Goal: Understand process/instructions: Learn how to perform a task or action

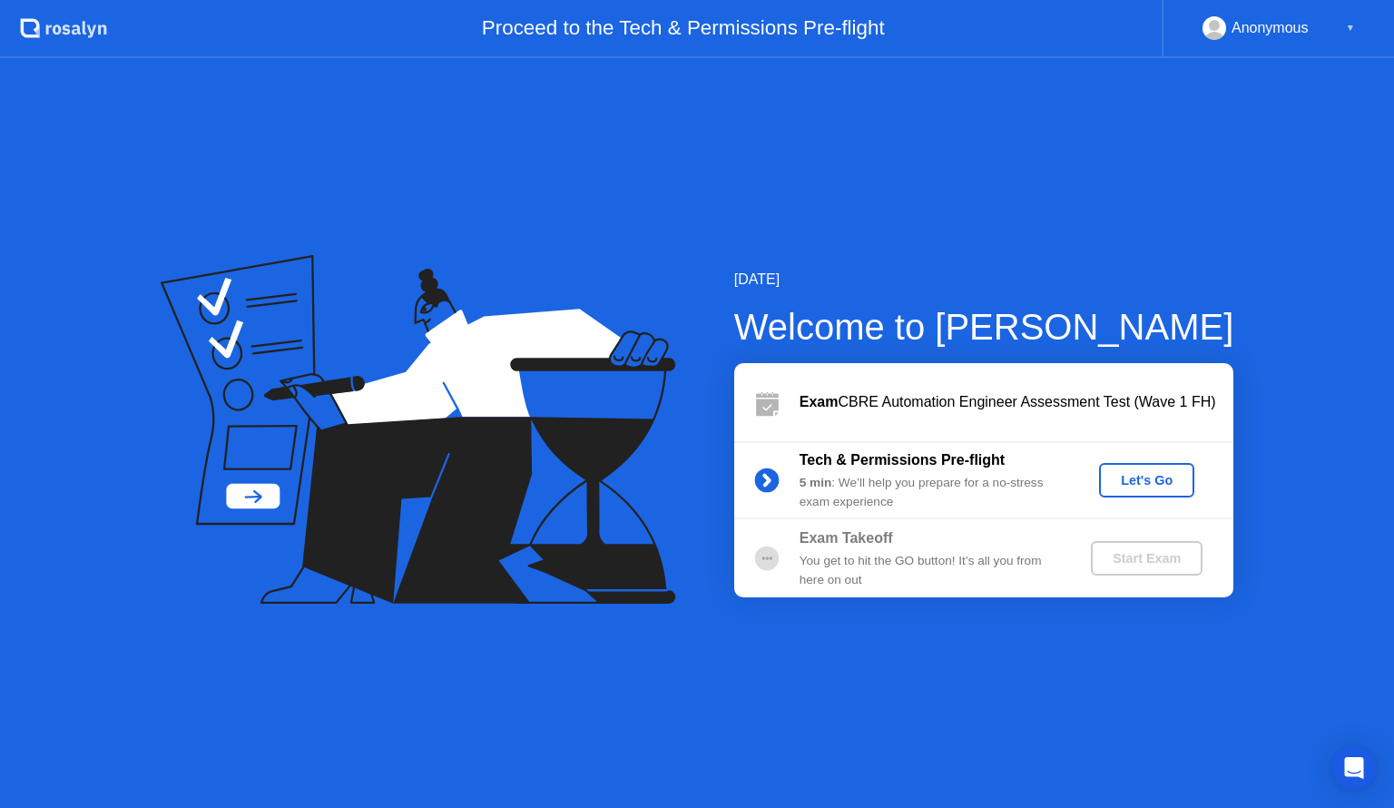
click at [1159, 480] on div "Let's Go" at bounding box center [1146, 480] width 81 height 15
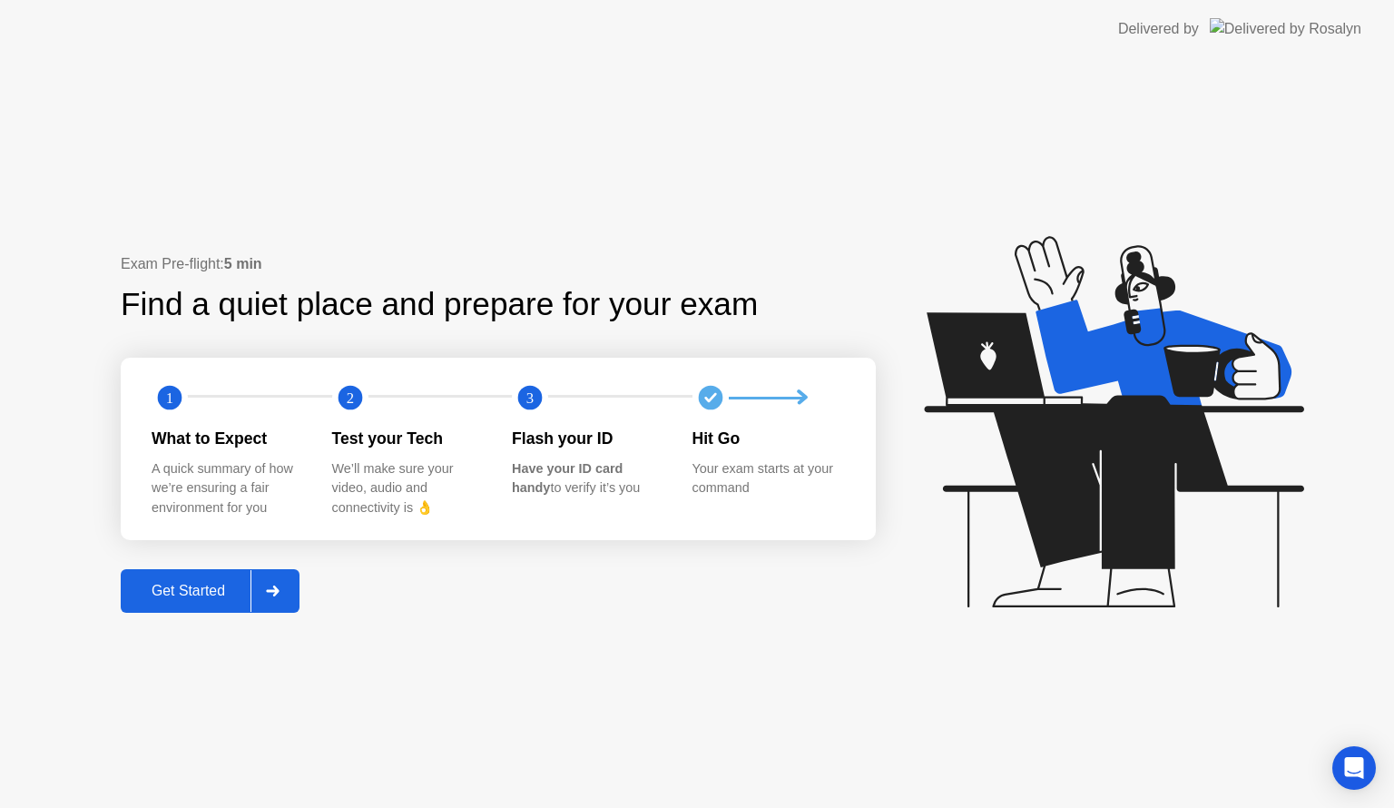
click at [174, 586] on div "Get Started" at bounding box center [188, 591] width 124 height 16
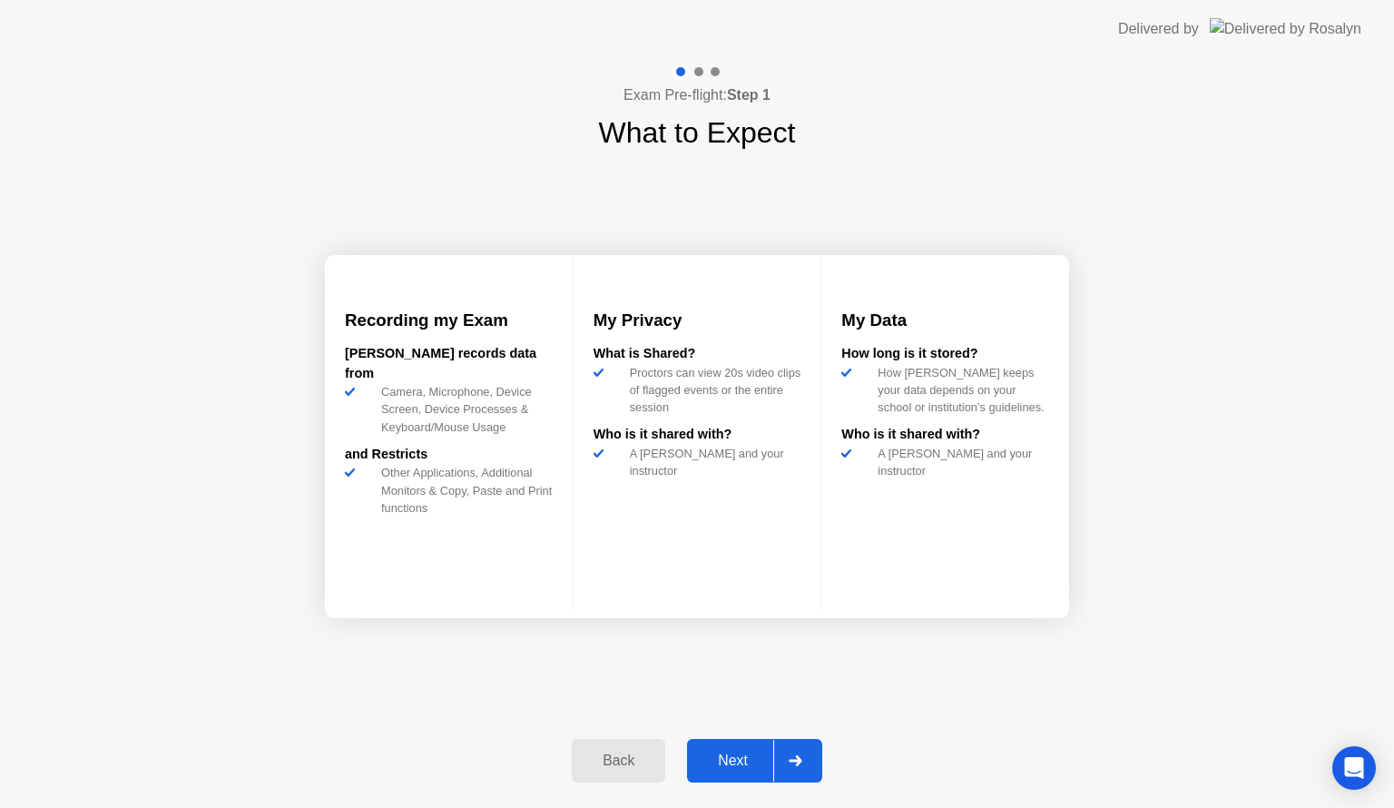
click at [741, 768] on div "Next" at bounding box center [732, 760] width 81 height 16
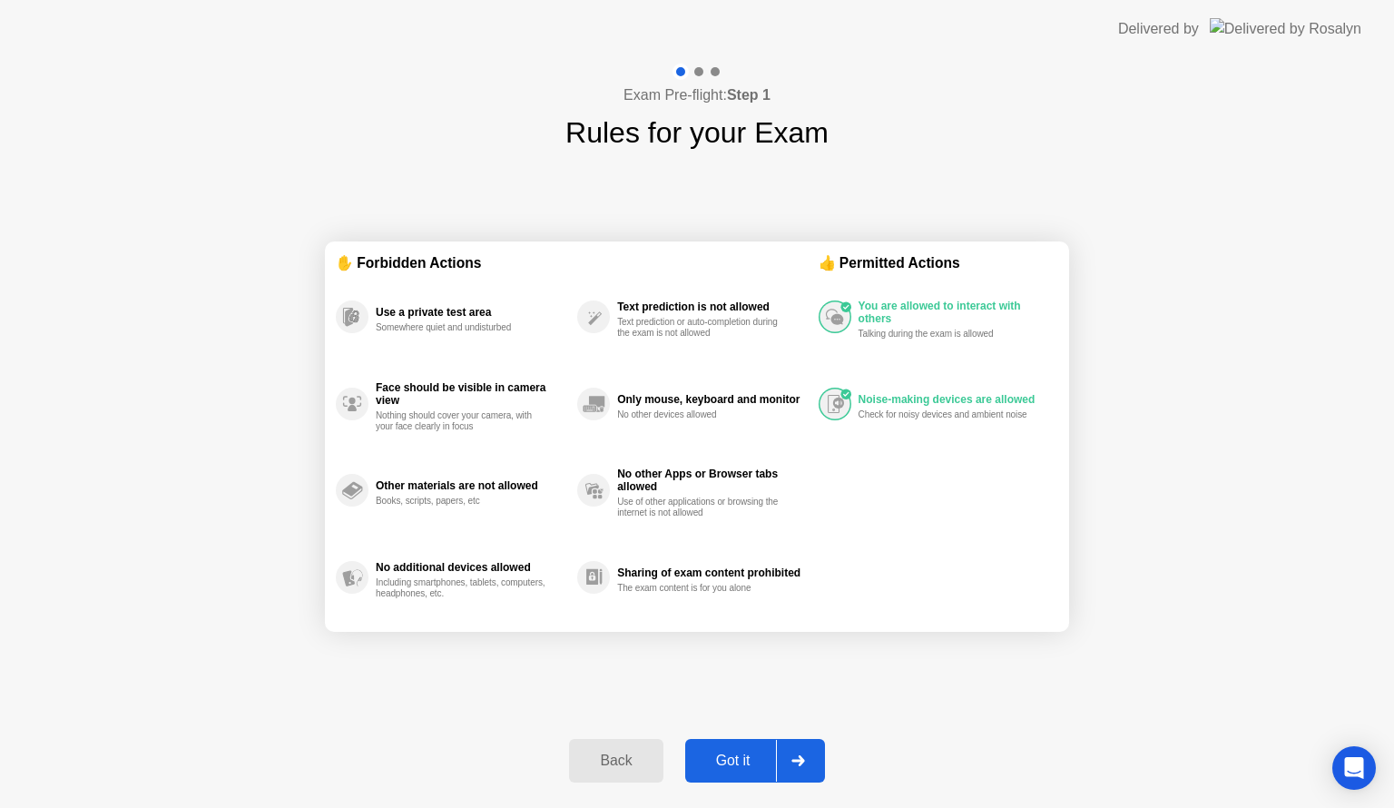
click at [808, 755] on div at bounding box center [798, 761] width 44 height 42
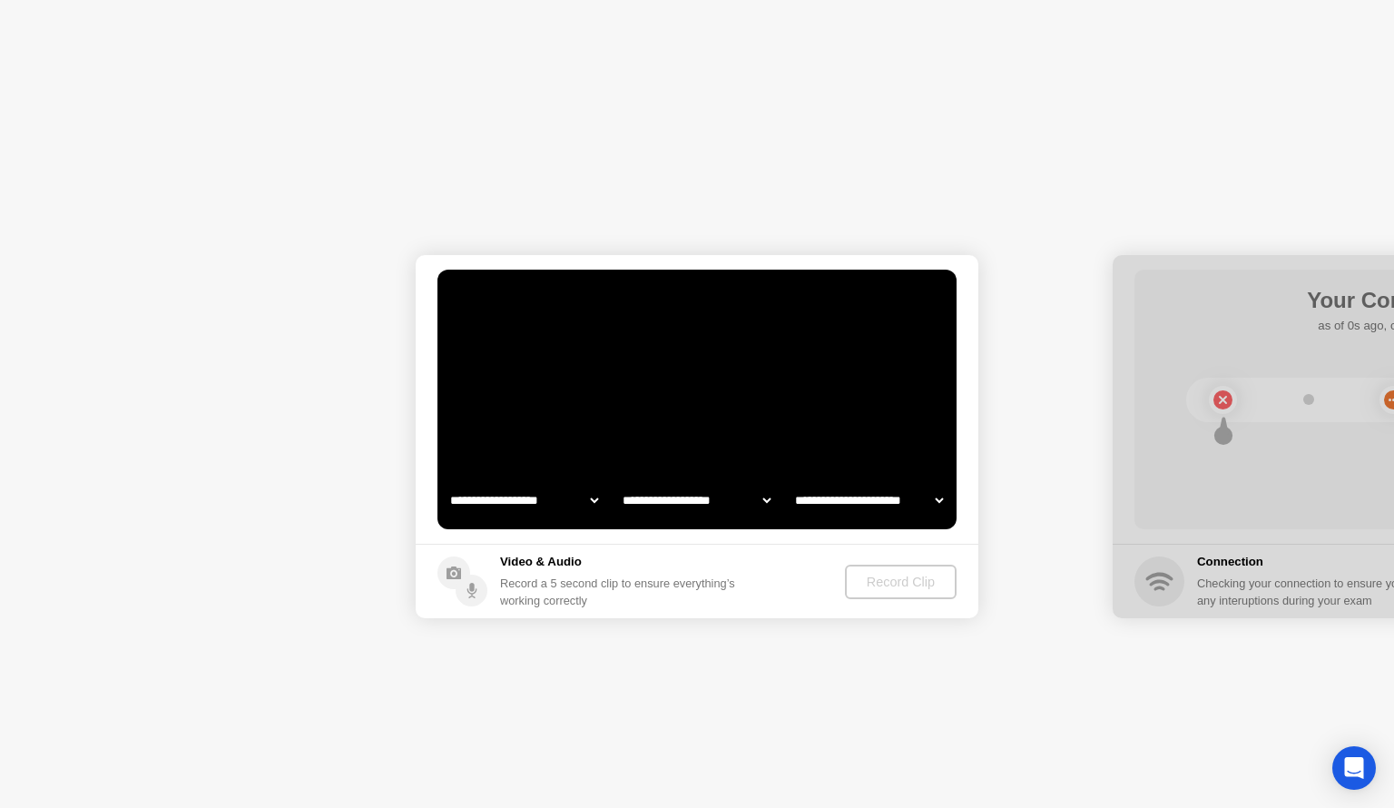
select select "**********"
select select "*******"
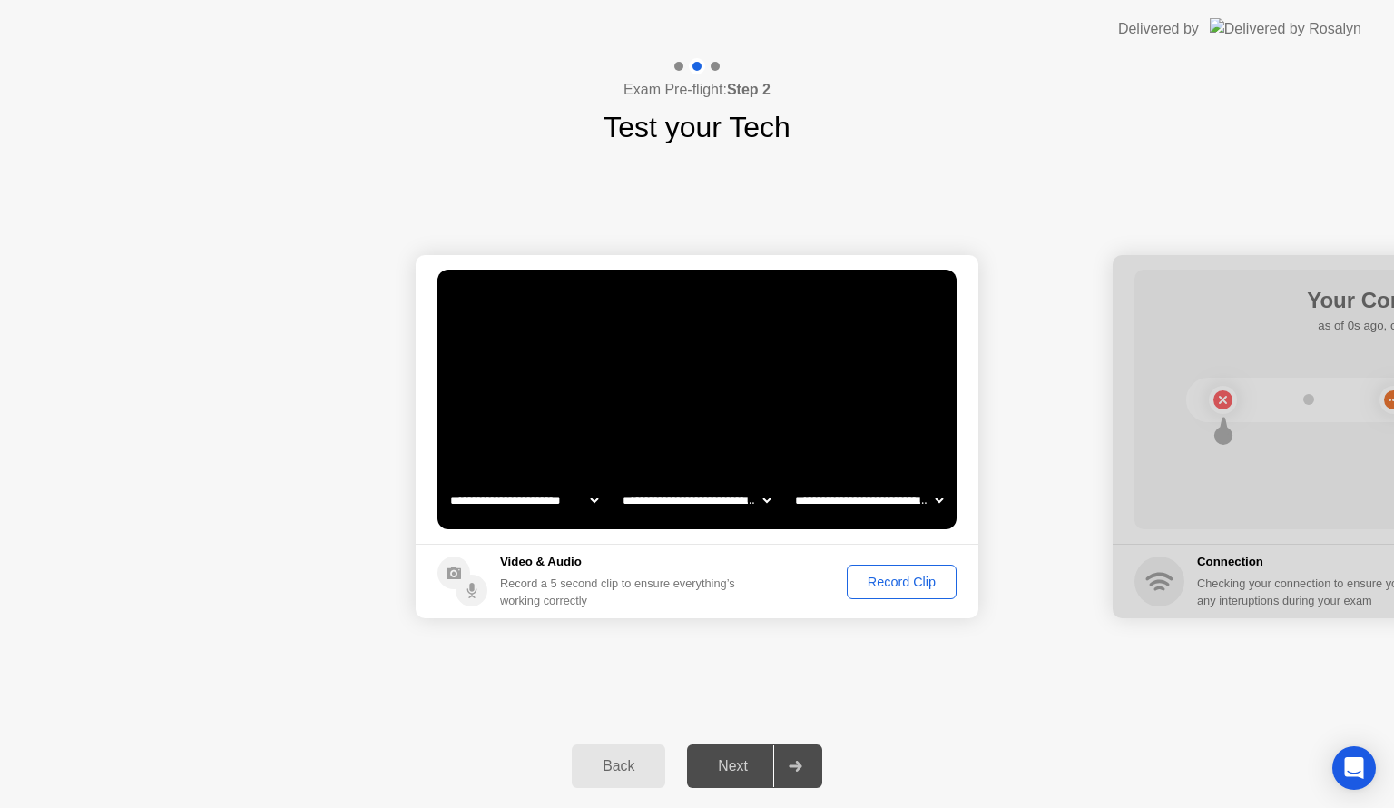
click at [901, 581] on div "Record Clip" at bounding box center [901, 582] width 97 height 15
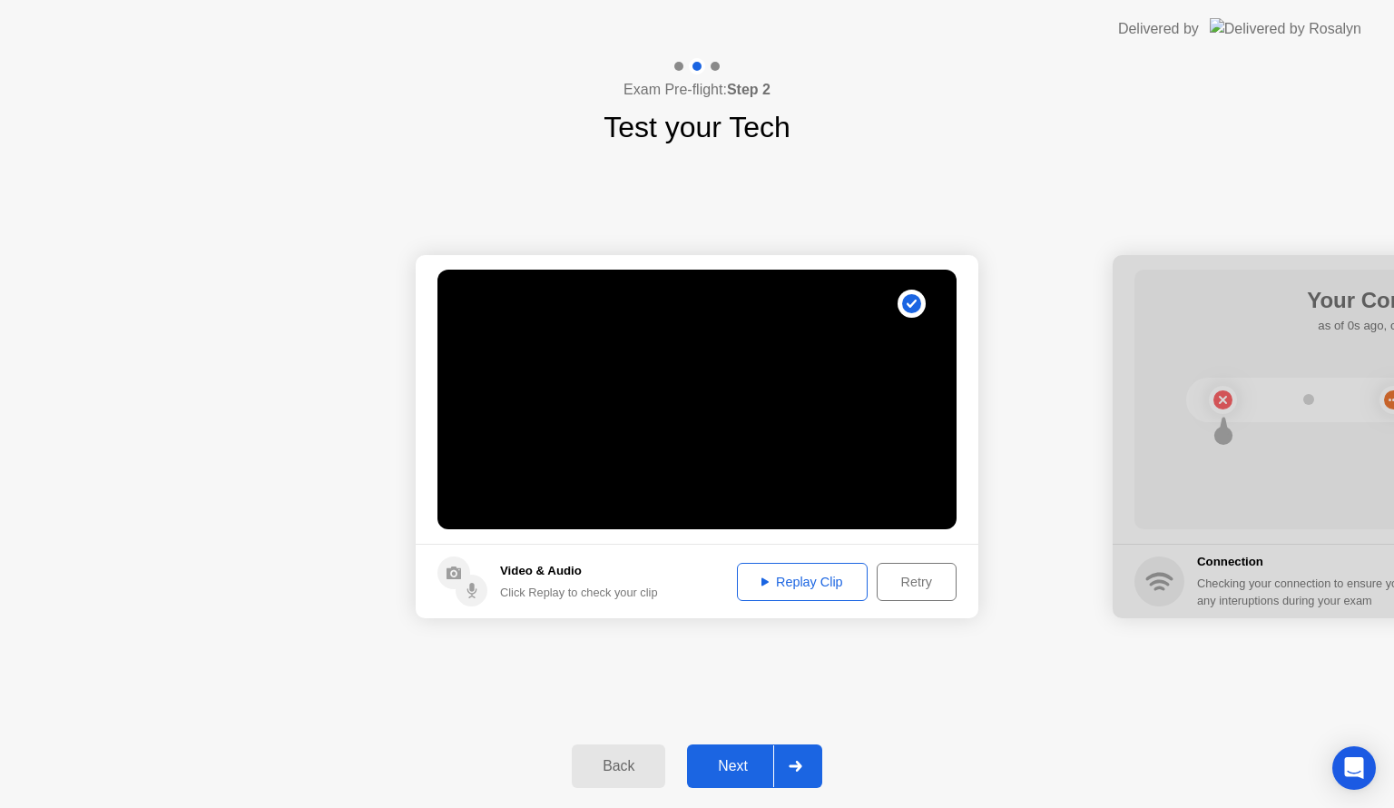
click at [810, 578] on div "Replay Clip" at bounding box center [802, 582] width 118 height 15
click at [791, 581] on div "Replay Clip" at bounding box center [802, 582] width 118 height 15
click at [741, 763] on div "Next" at bounding box center [732, 766] width 81 height 16
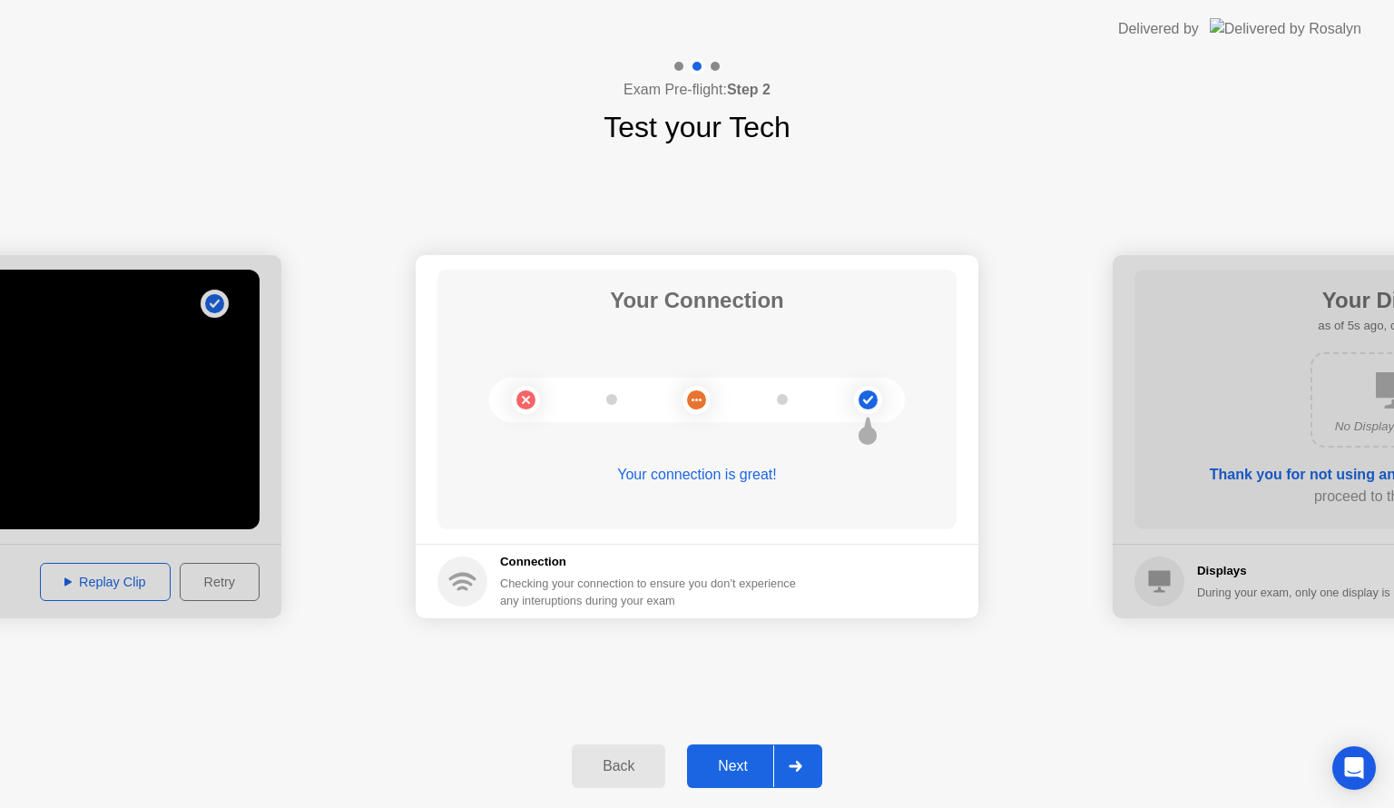
click at [741, 763] on div "Next" at bounding box center [732, 766] width 81 height 16
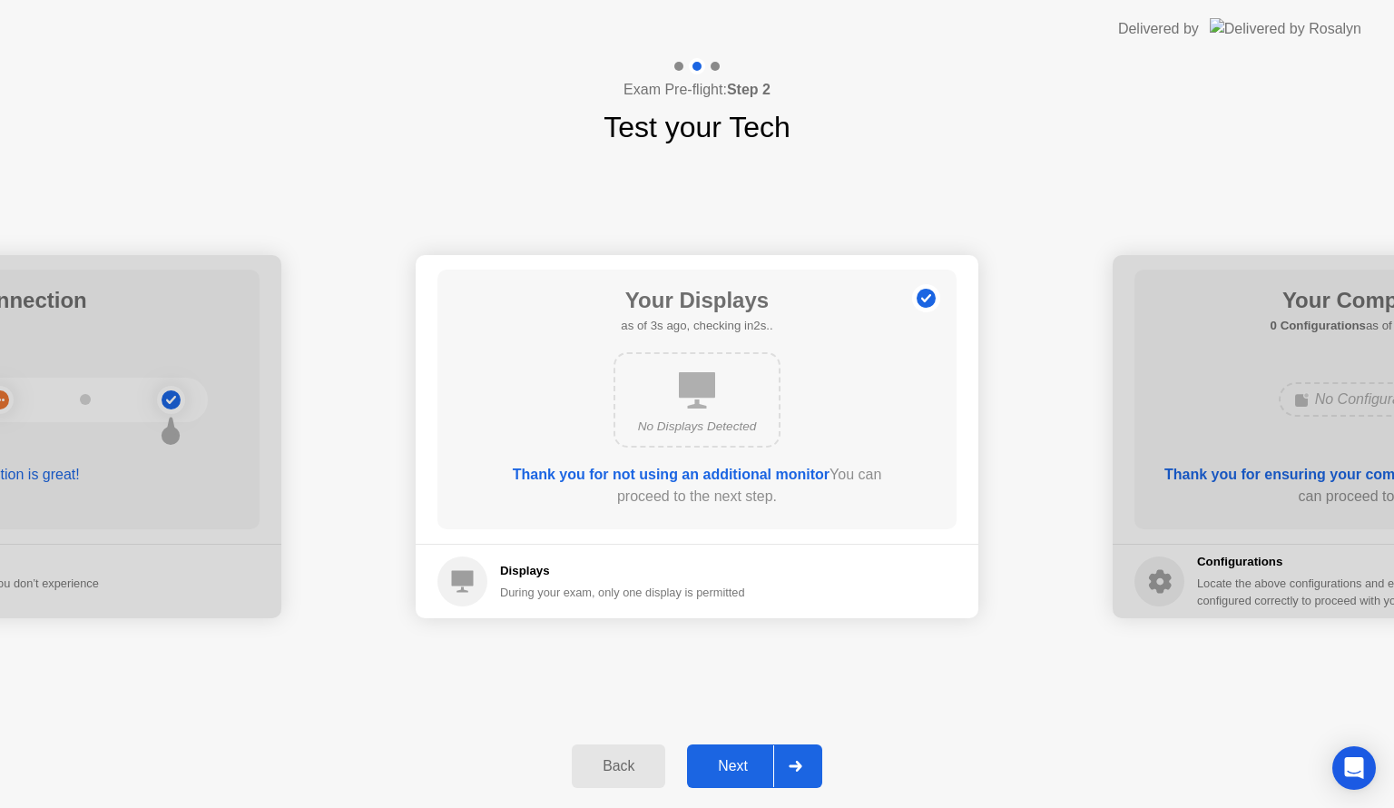
click at [741, 763] on div "Next" at bounding box center [732, 766] width 81 height 16
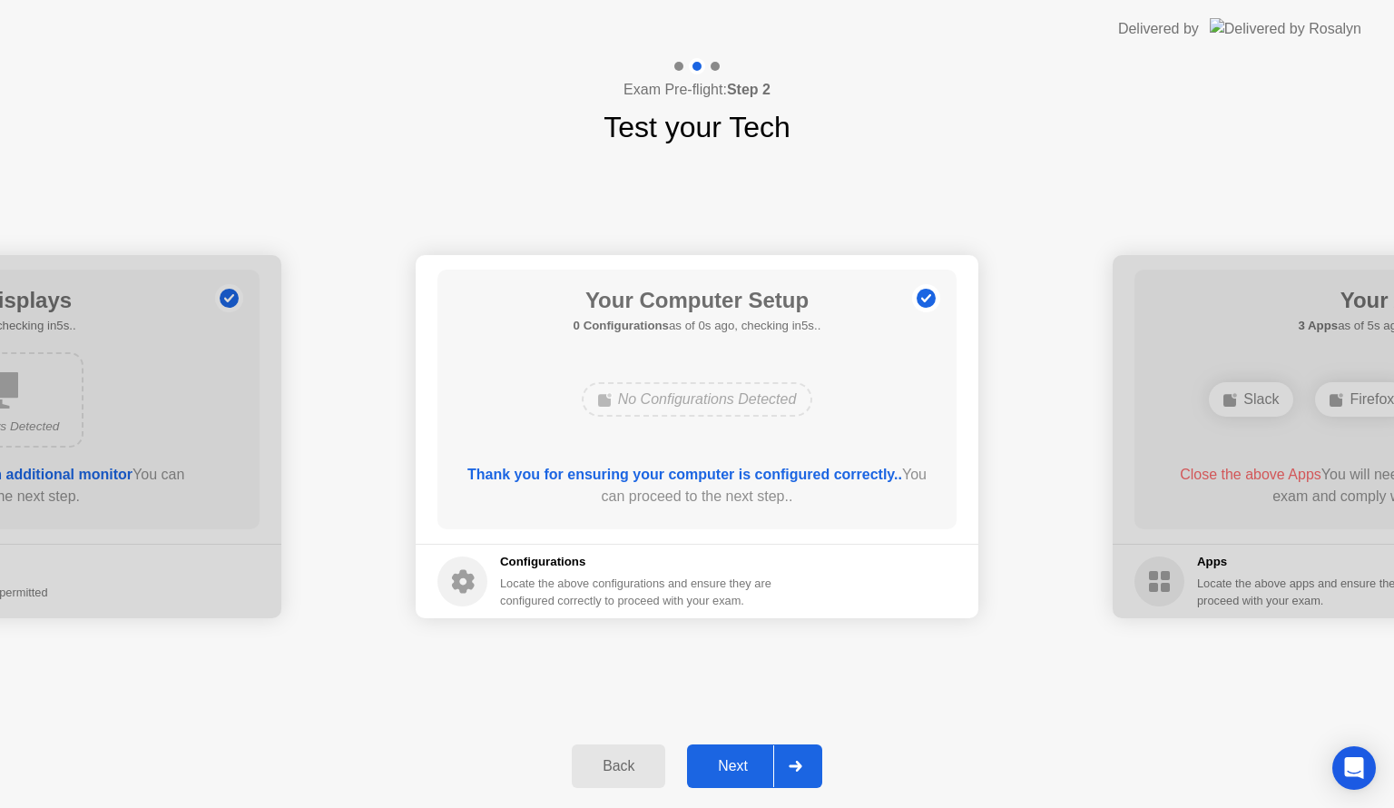
click at [741, 763] on div "Next" at bounding box center [732, 766] width 81 height 16
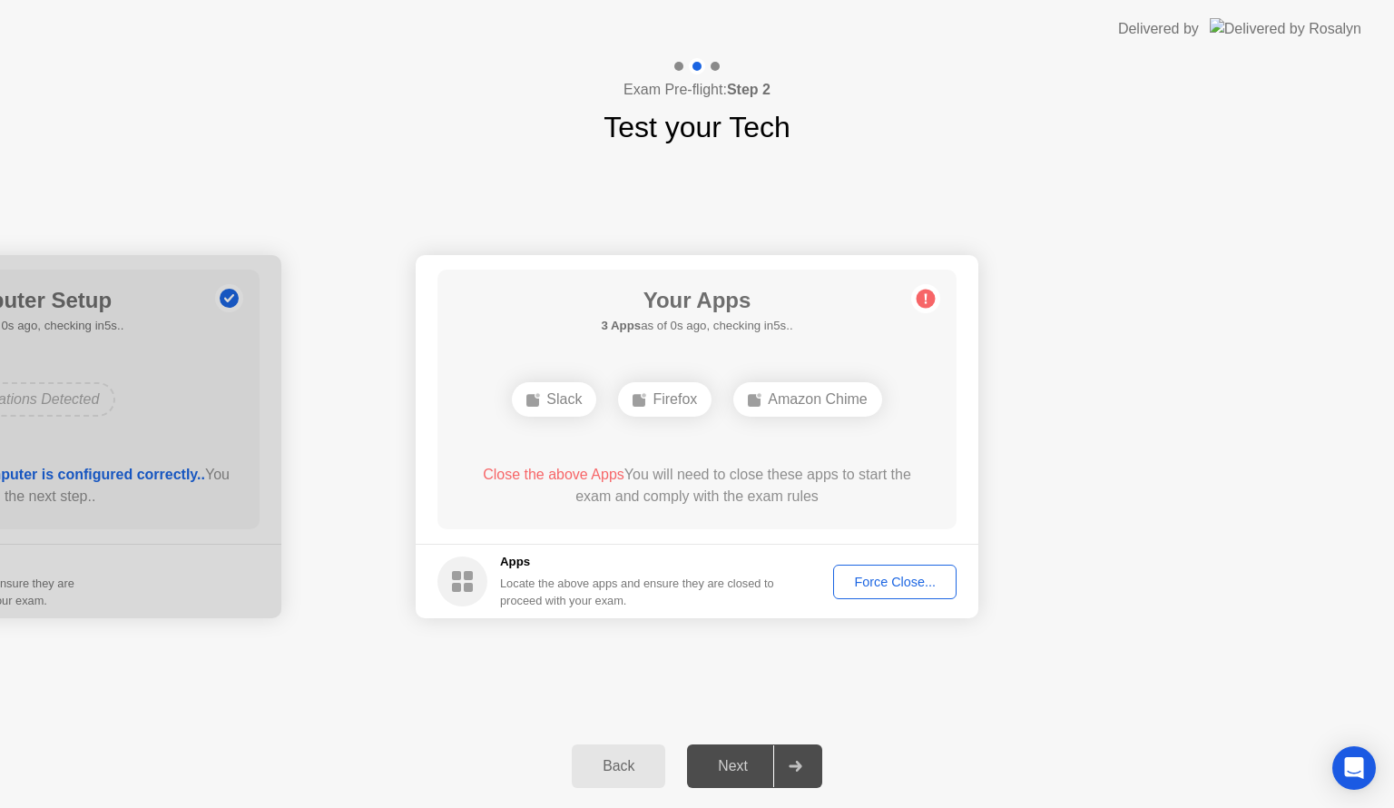
click at [889, 575] on div "Force Close..." at bounding box center [895, 582] width 111 height 15
click at [879, 577] on div "Force Close..." at bounding box center [895, 582] width 111 height 15
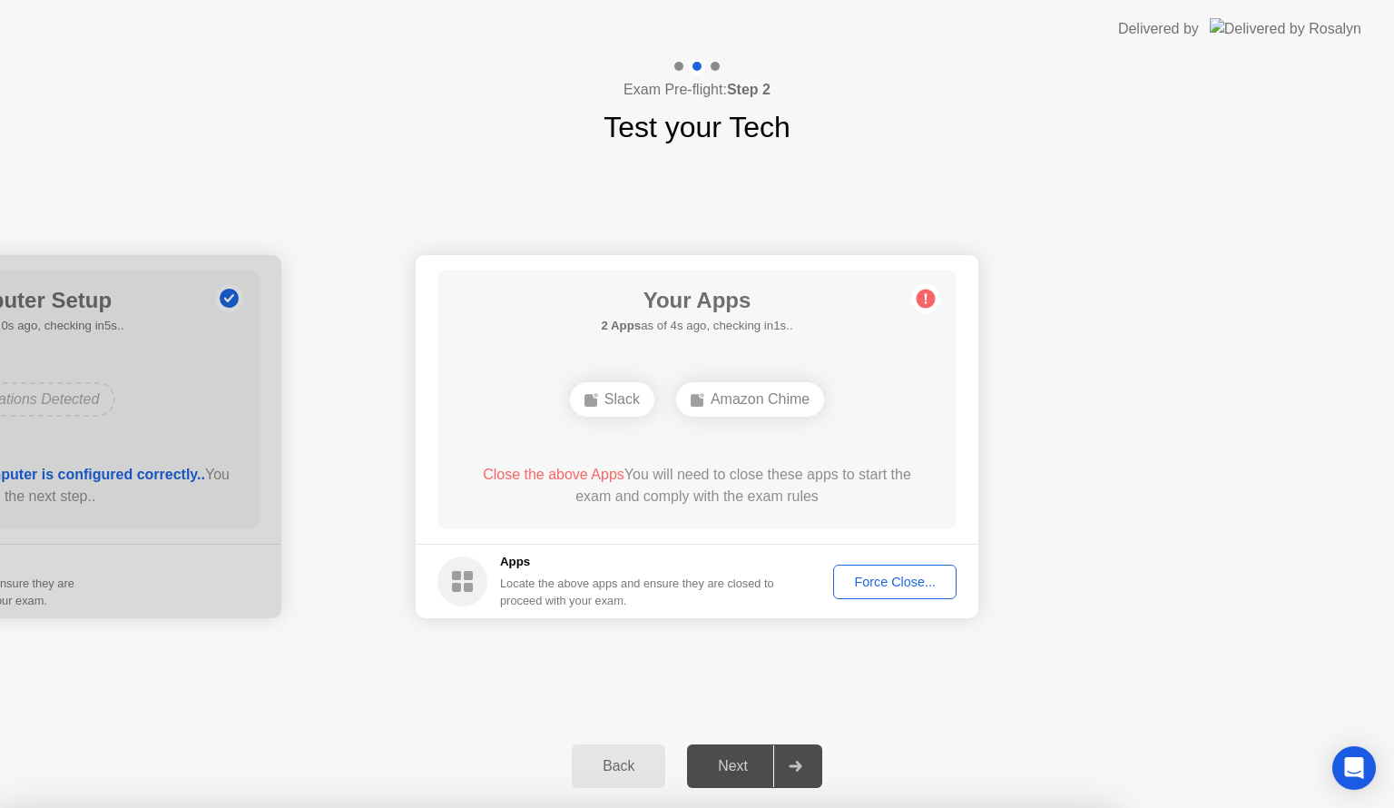
click at [599, 403] on div "Slack" at bounding box center [612, 399] width 84 height 34
click at [624, 758] on div "Back" at bounding box center [618, 766] width 83 height 16
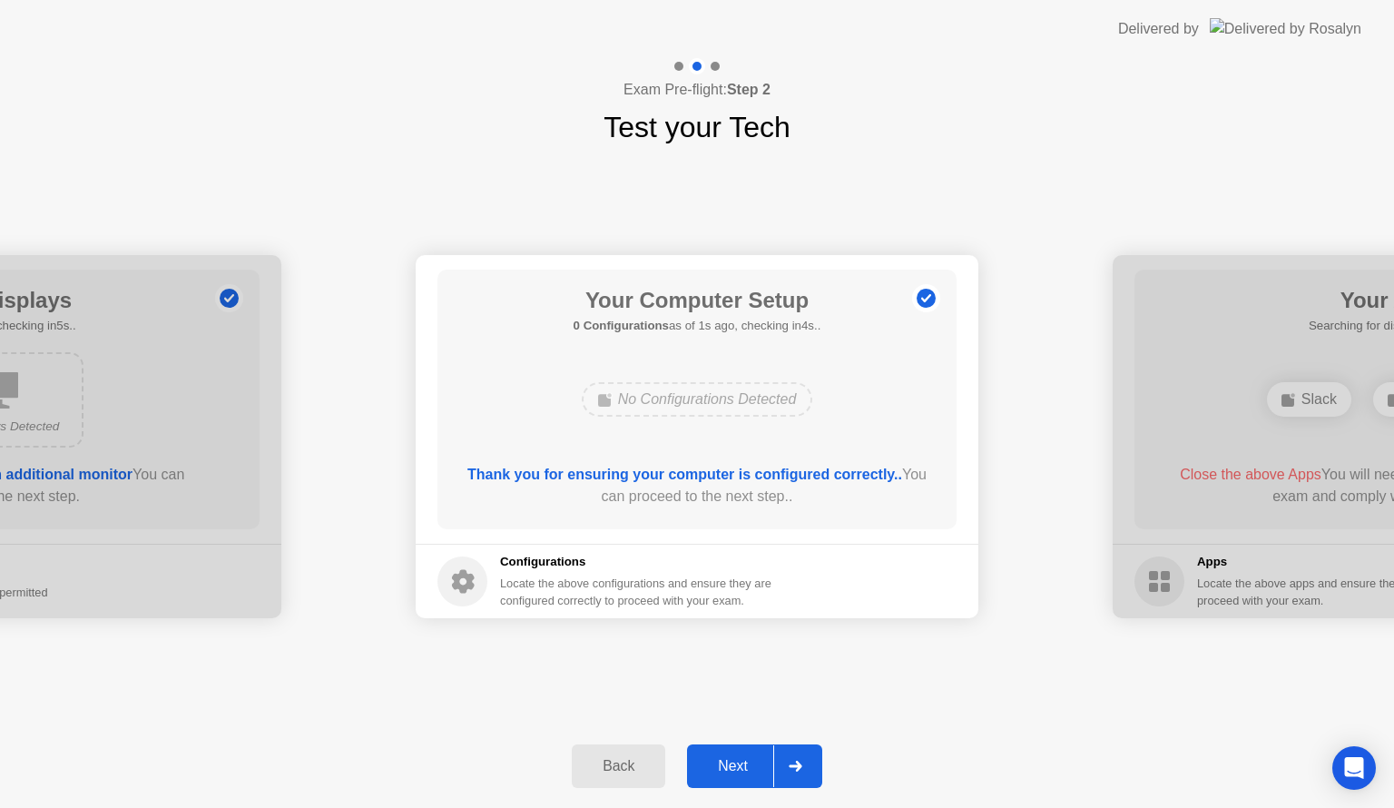
click at [741, 758] on div "Next" at bounding box center [732, 766] width 81 height 16
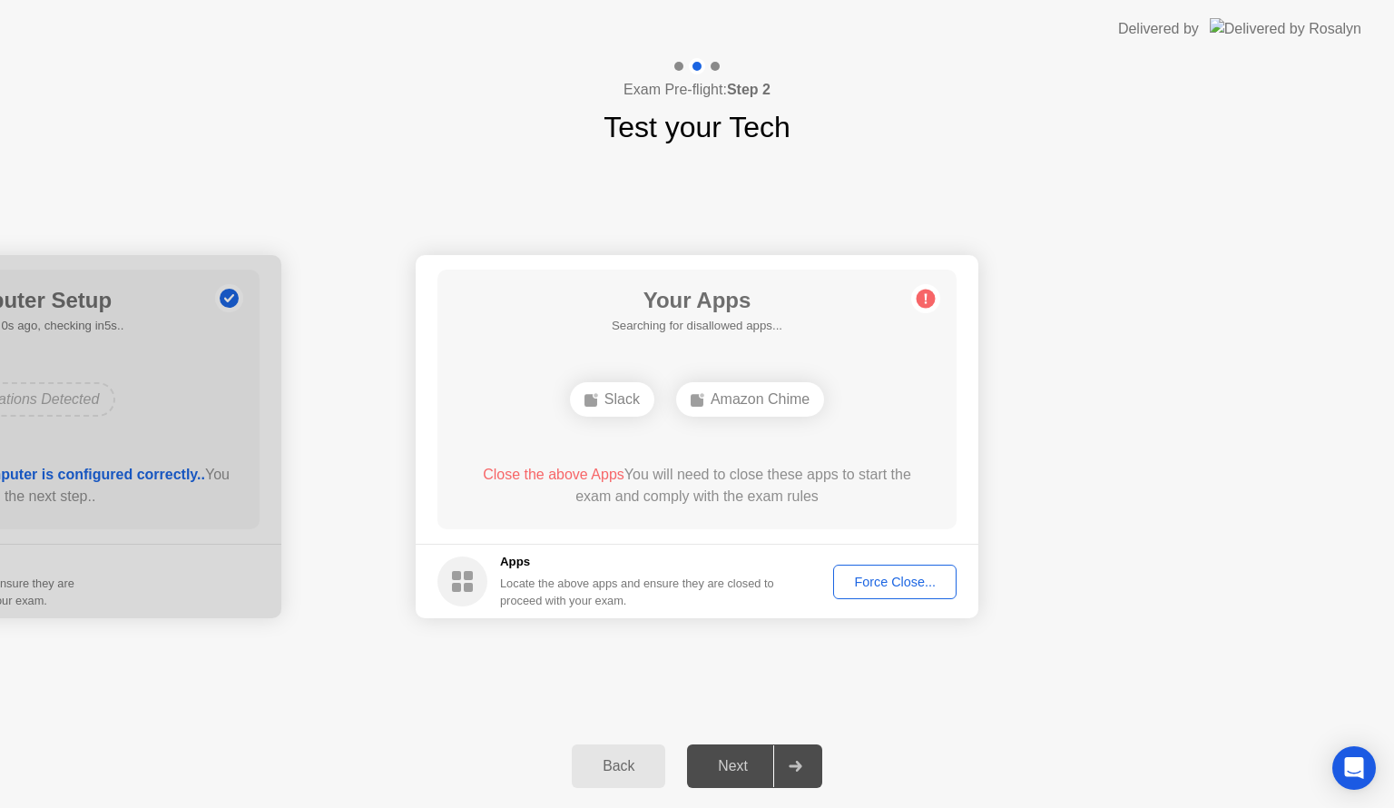
click at [739, 758] on div "Next" at bounding box center [732, 766] width 81 height 16
click at [1022, 85] on div "Exam Pre-flight: Step 2 Test your Tech" at bounding box center [697, 103] width 1394 height 91
click at [608, 408] on div "Slack" at bounding box center [612, 399] width 84 height 34
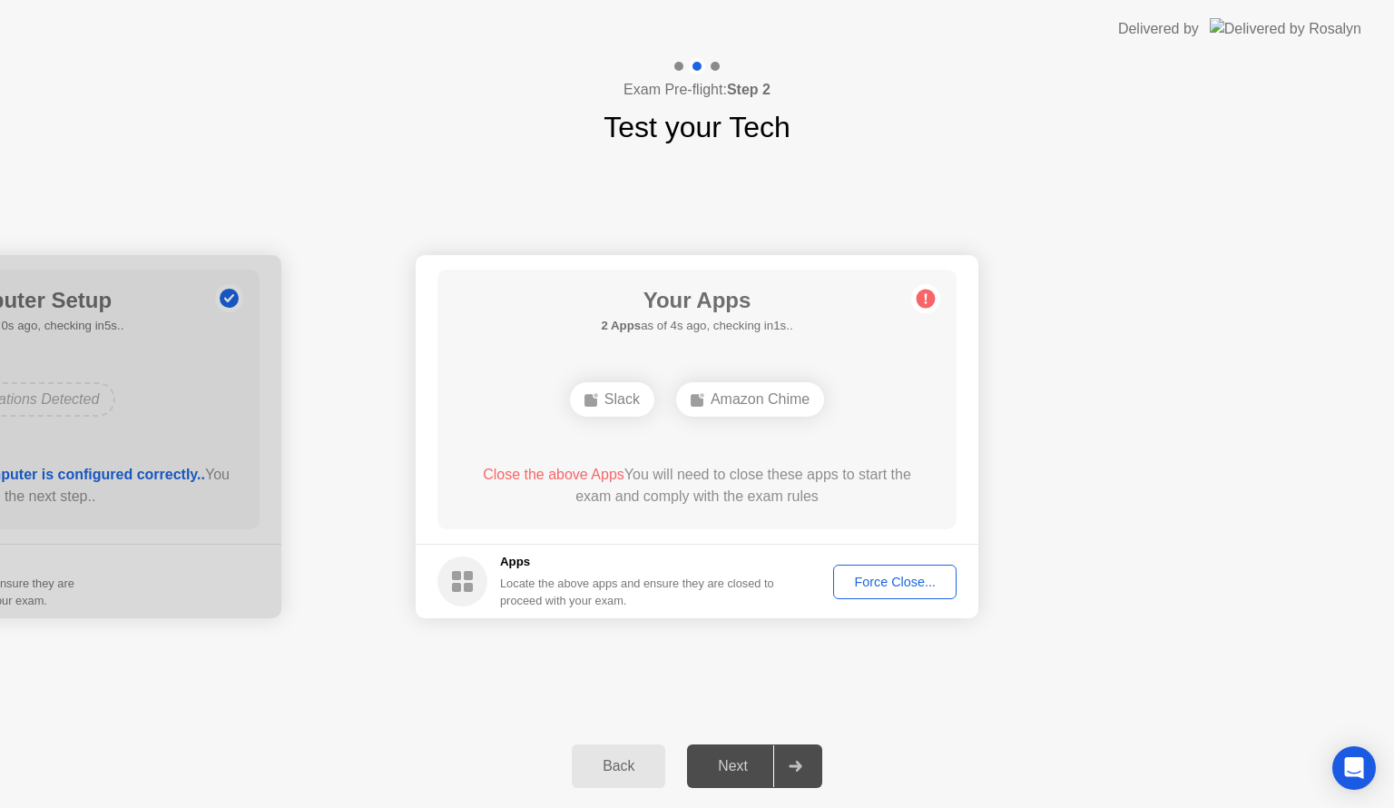
click at [617, 428] on div "Your Apps 2 Apps as of 4s ago, checking in1s.. Slack Amazon Chime Close the abo…" at bounding box center [696, 400] width 519 height 260
click at [900, 575] on div "Force Close..." at bounding box center [895, 582] width 111 height 15
click at [1198, 807] on div at bounding box center [697, 808] width 1394 height 0
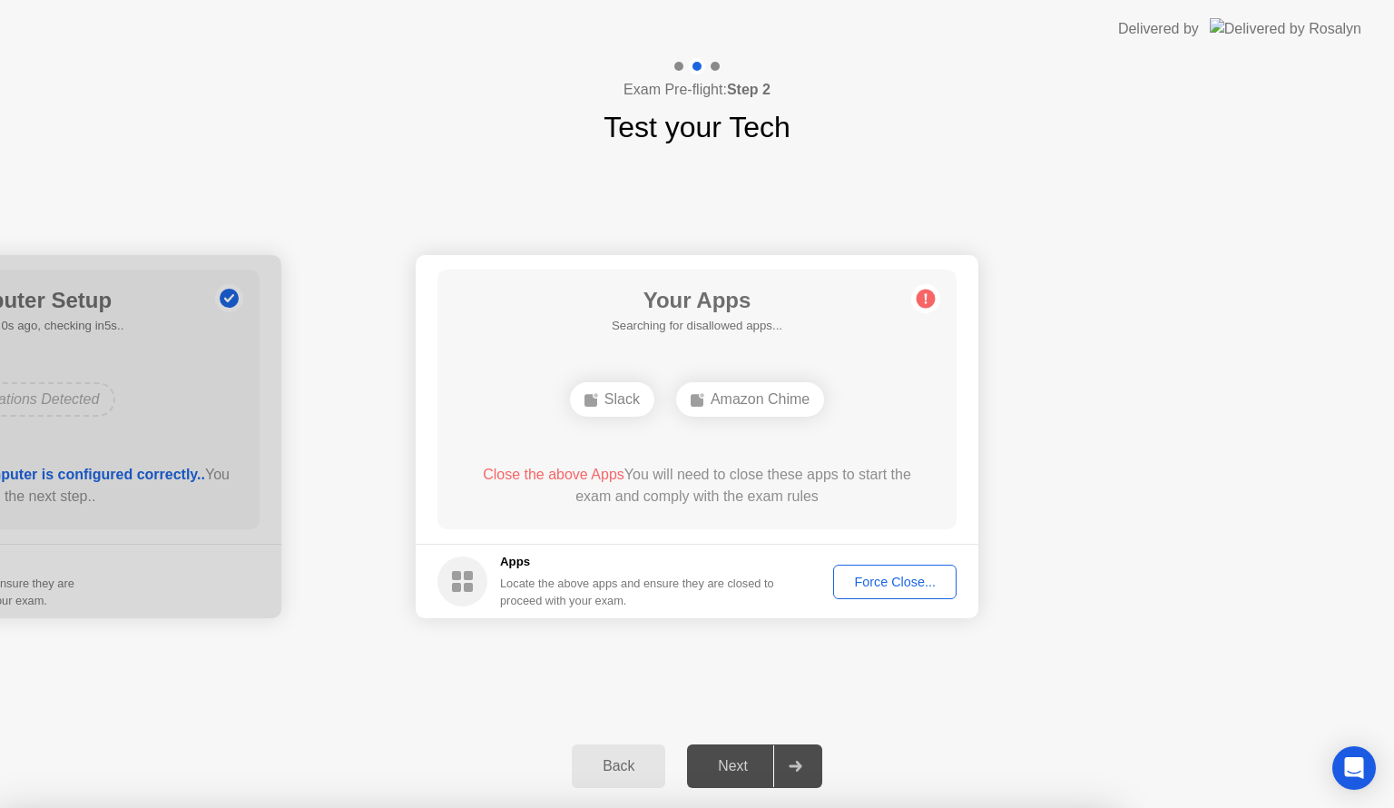
click at [802, 742] on div "Back Next" at bounding box center [697, 765] width 1394 height 83
